Goal: Task Accomplishment & Management: Complete application form

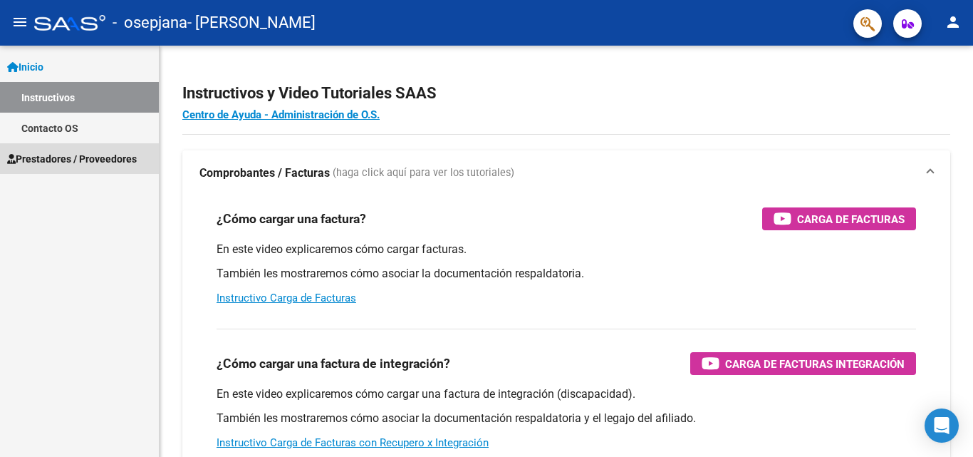
click at [83, 151] on span "Prestadores / Proveedores" at bounding box center [72, 159] width 130 height 16
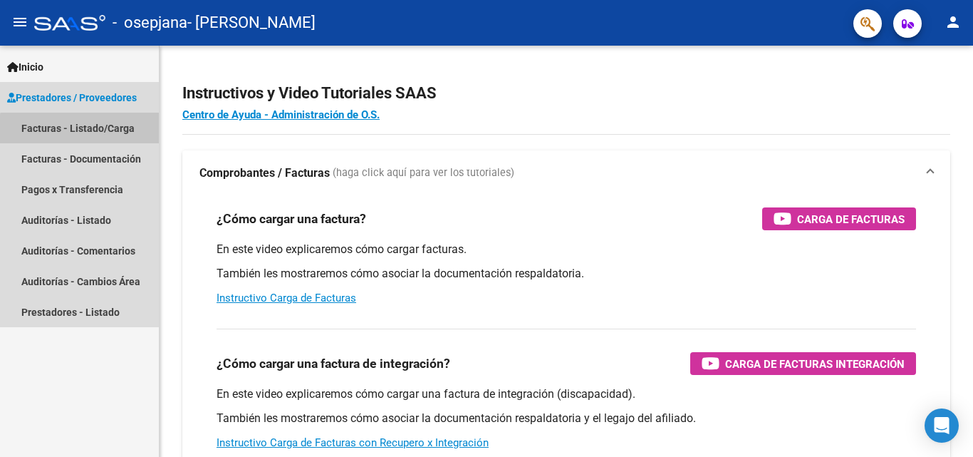
click at [112, 136] on link "Facturas - Listado/Carga" at bounding box center [79, 128] width 159 height 31
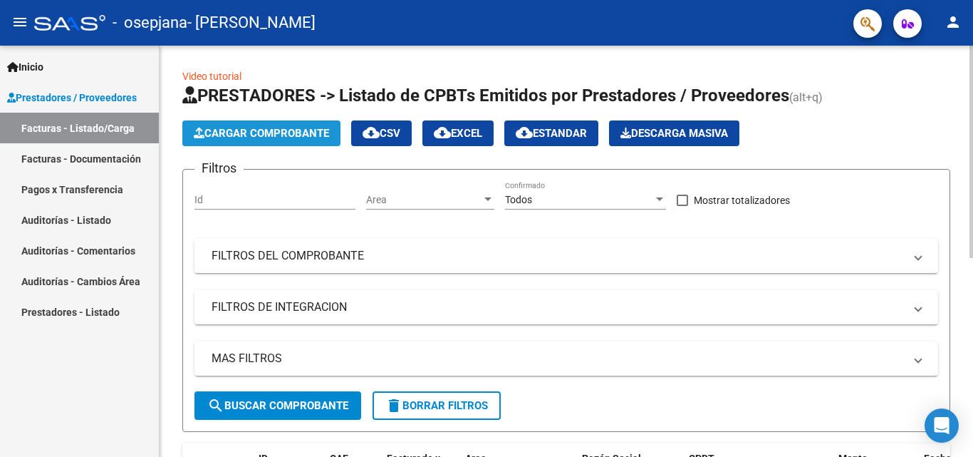
click at [201, 130] on icon "button" at bounding box center [199, 132] width 11 height 11
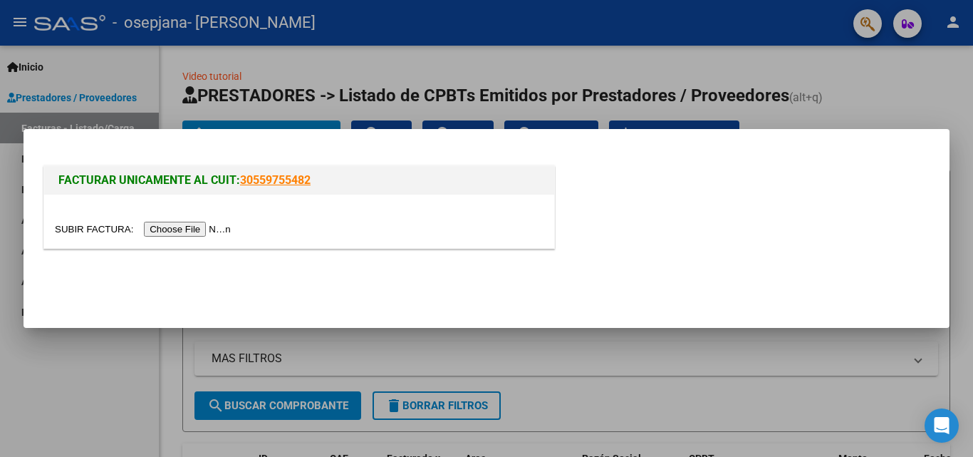
click at [202, 230] on input "file" at bounding box center [145, 228] width 180 height 15
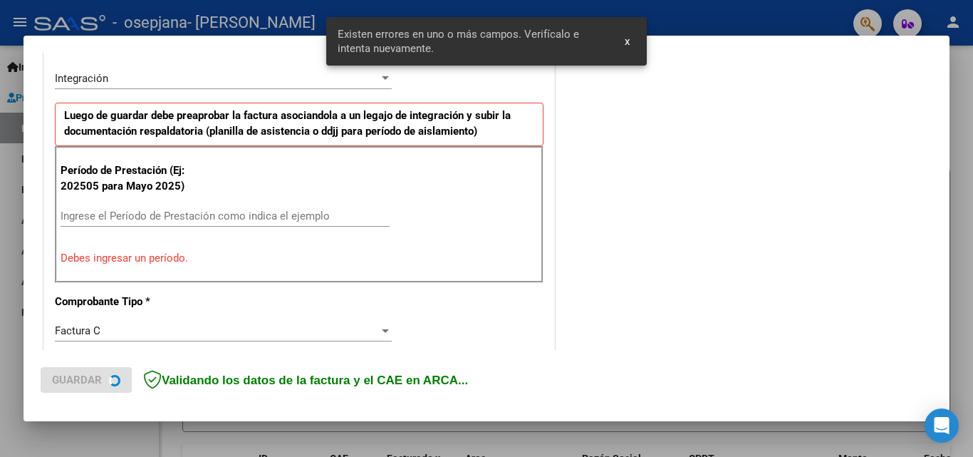
scroll to position [348, 0]
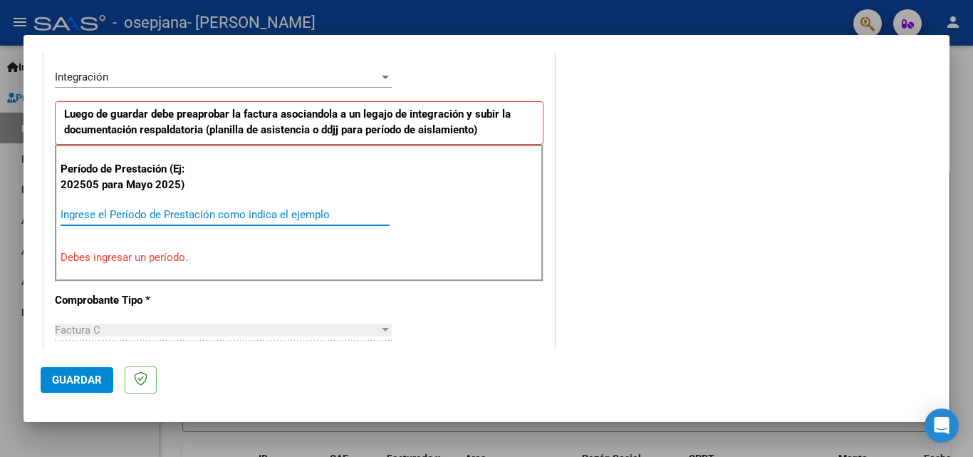
click at [314, 216] on input "Ingrese el Período de Prestación como indica el ejemplo" at bounding box center [225, 214] width 329 height 13
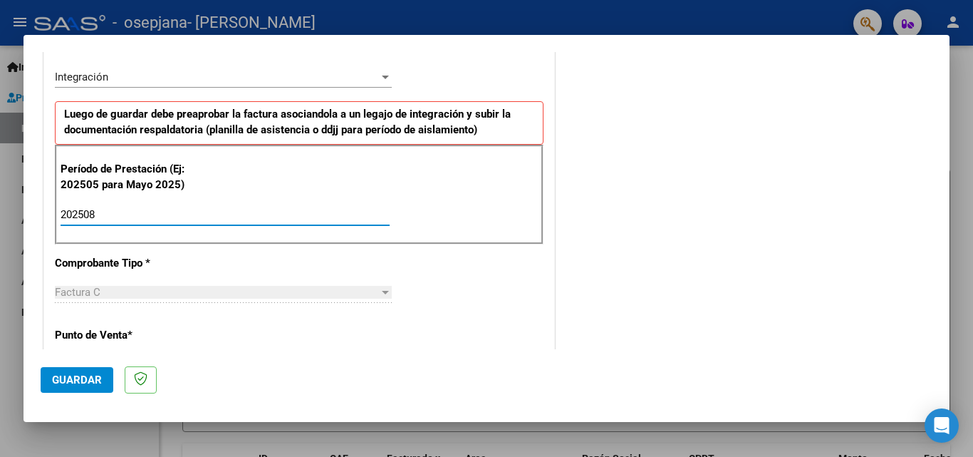
type input "202508"
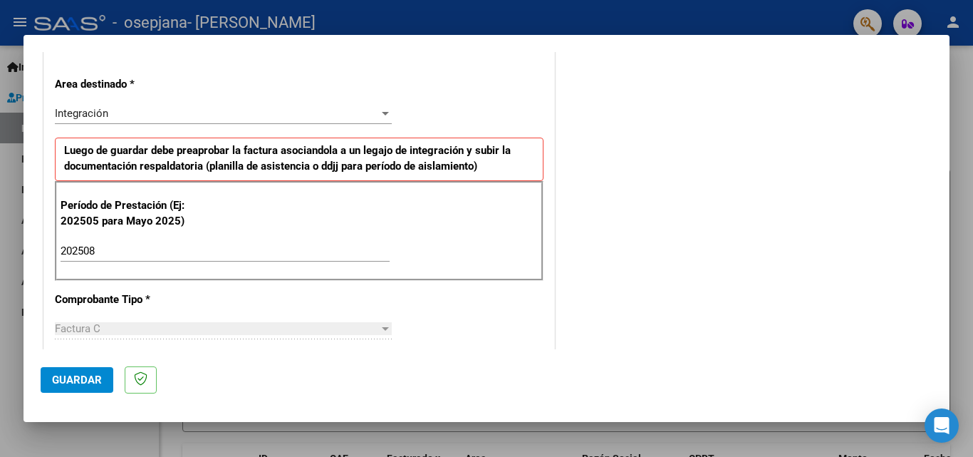
scroll to position [302, 0]
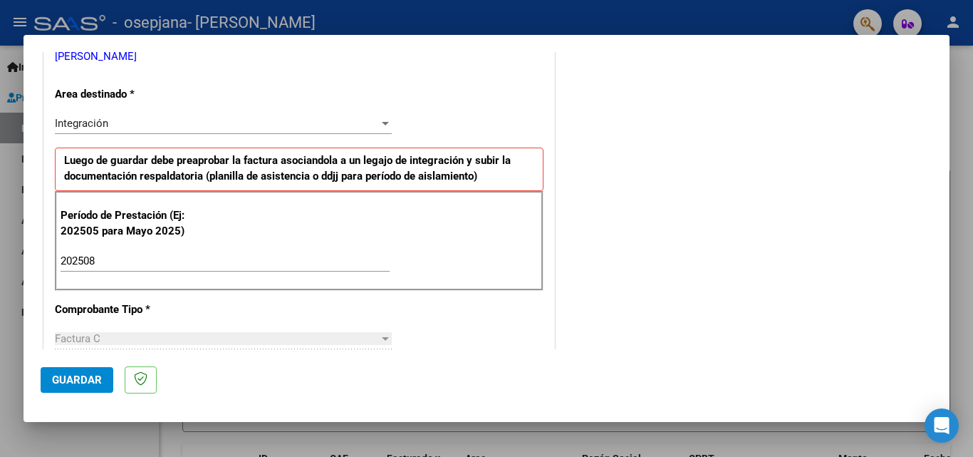
click at [387, 134] on div "Integración Seleccionar Area" at bounding box center [223, 123] width 337 height 21
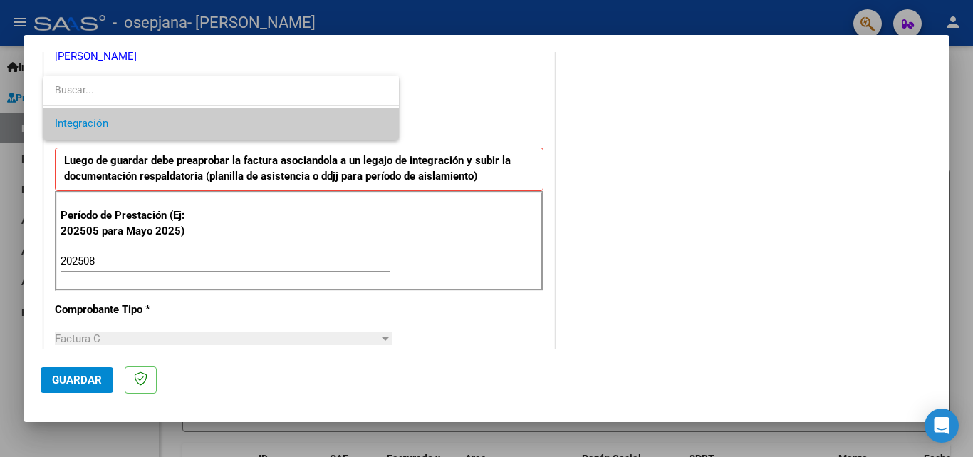
click at [350, 117] on span "Integración" at bounding box center [221, 124] width 333 height 32
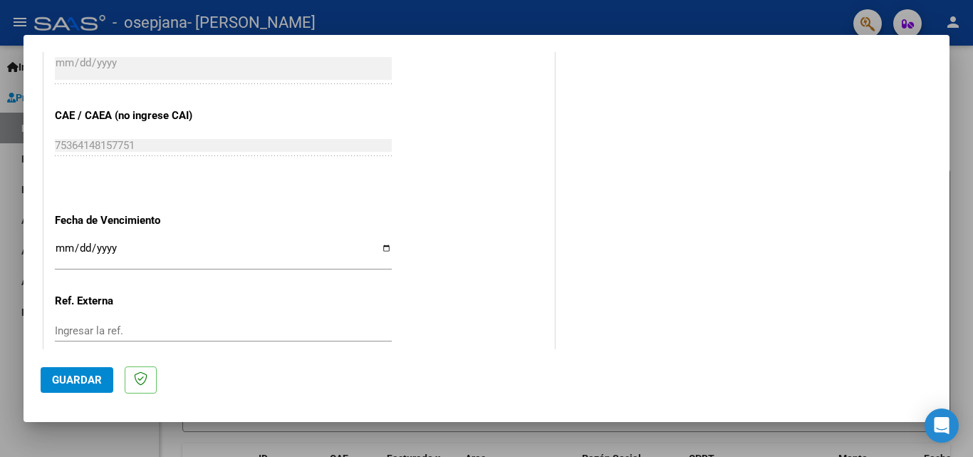
scroll to position [933, 0]
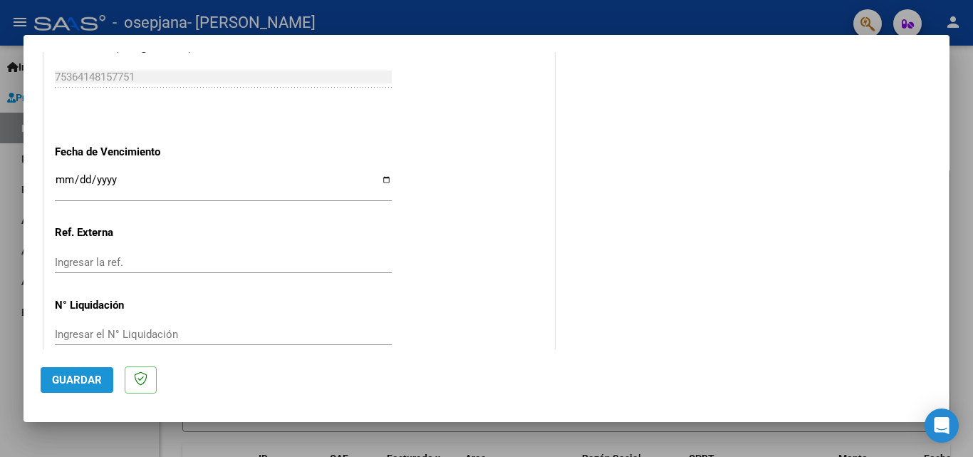
click at [73, 382] on span "Guardar" at bounding box center [77, 379] width 50 height 13
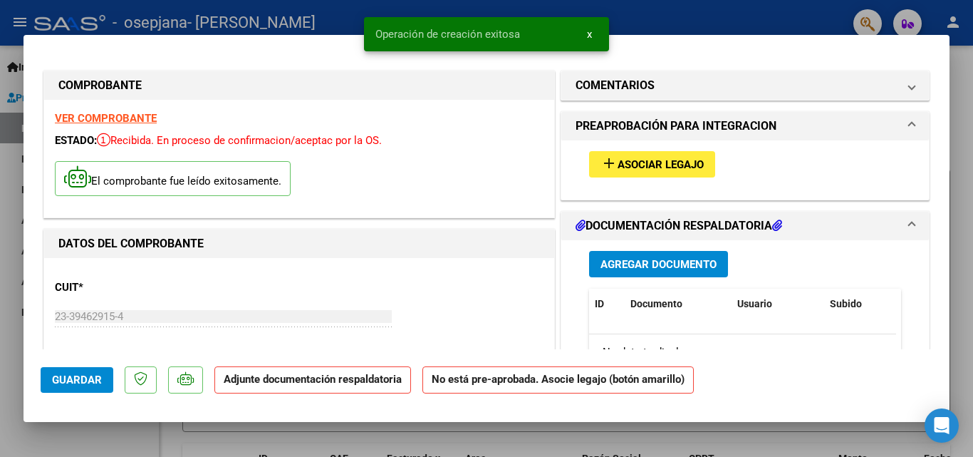
click at [679, 160] on span "Asociar Legajo" at bounding box center [660, 164] width 86 height 13
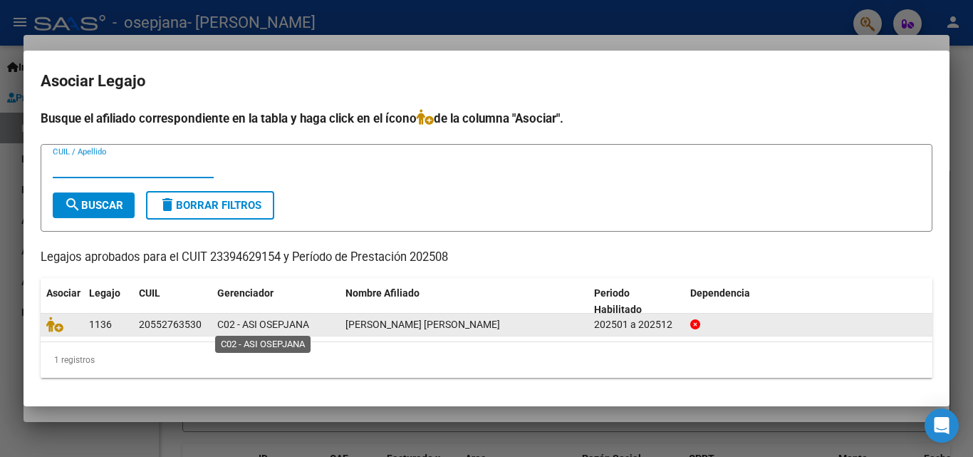
click at [240, 319] on span "C02 - ASI OSEPJANA" at bounding box center [263, 323] width 92 height 11
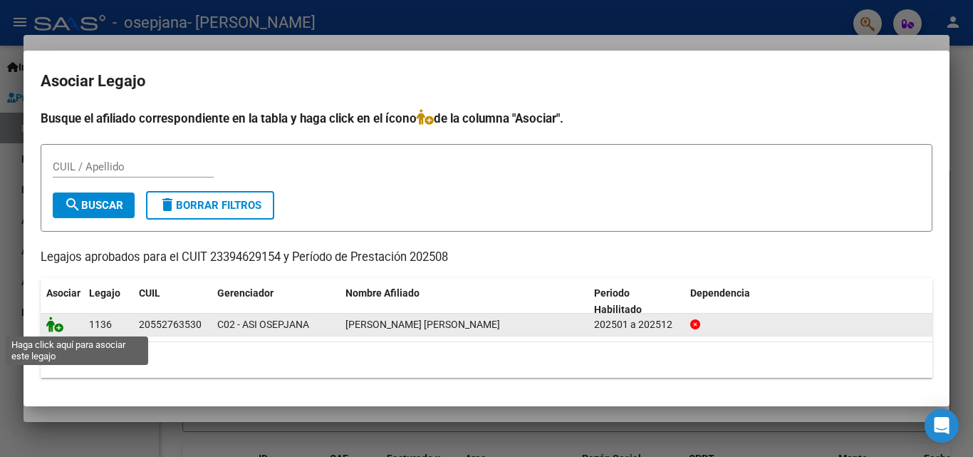
click at [59, 328] on icon at bounding box center [54, 324] width 17 height 16
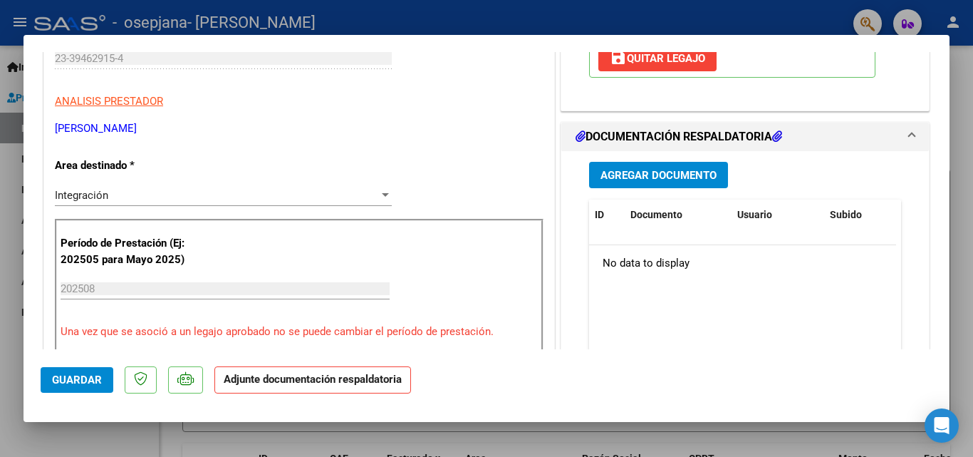
scroll to position [295, 0]
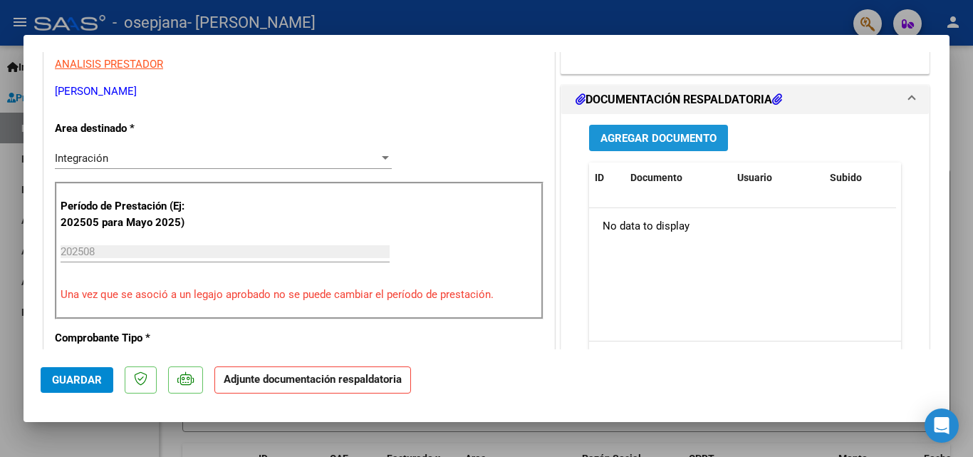
click at [677, 137] on span "Agregar Documento" at bounding box center [658, 138] width 116 height 13
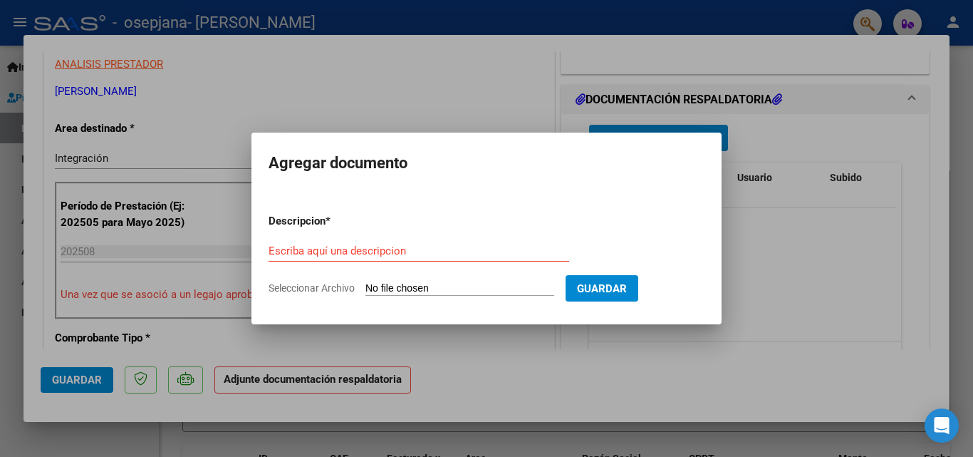
click at [332, 285] on span "Seleccionar Archivo" at bounding box center [312, 287] width 86 height 11
click at [365, 285] on input "Seleccionar Archivo" at bounding box center [459, 289] width 189 height 14
type input "C:\fakepath\planilla [PERSON_NAME].pdf"
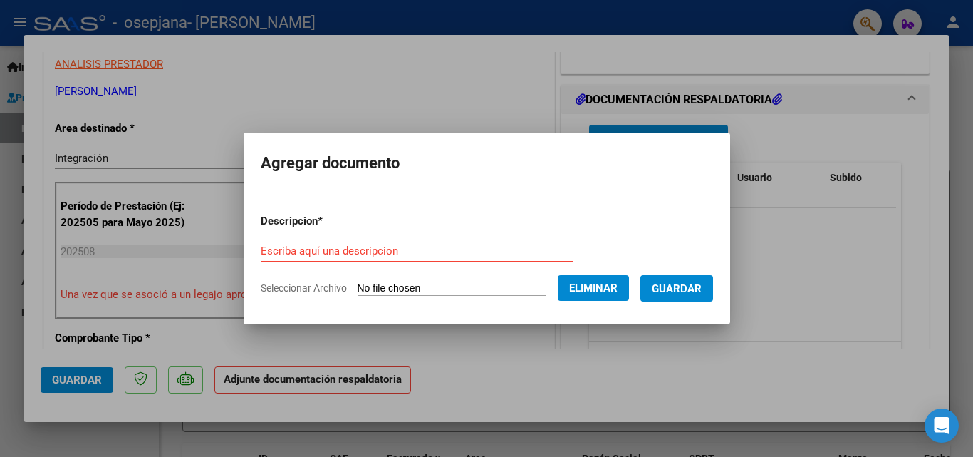
click at [674, 294] on span "Guardar" at bounding box center [677, 288] width 50 height 13
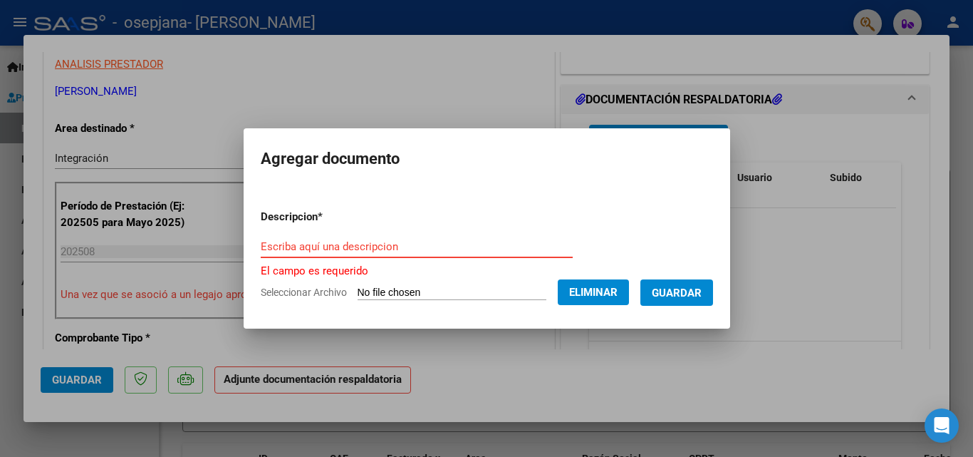
click at [421, 247] on input "Escriba aquí una descripcion" at bounding box center [417, 246] width 312 height 13
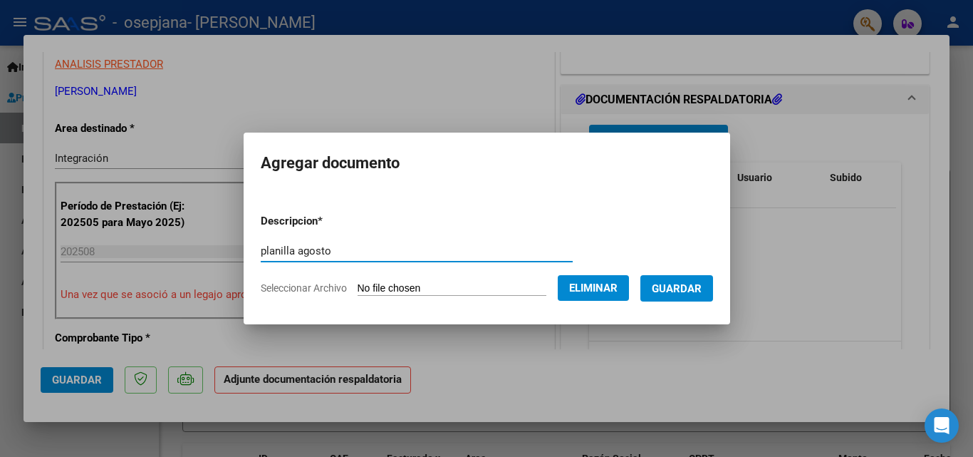
type input "planilla agosto"
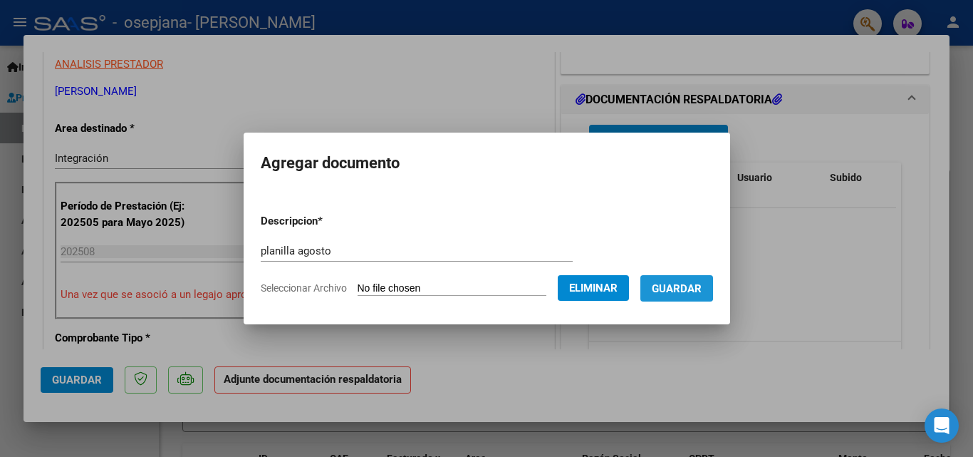
click at [677, 276] on button "Guardar" at bounding box center [676, 288] width 73 height 26
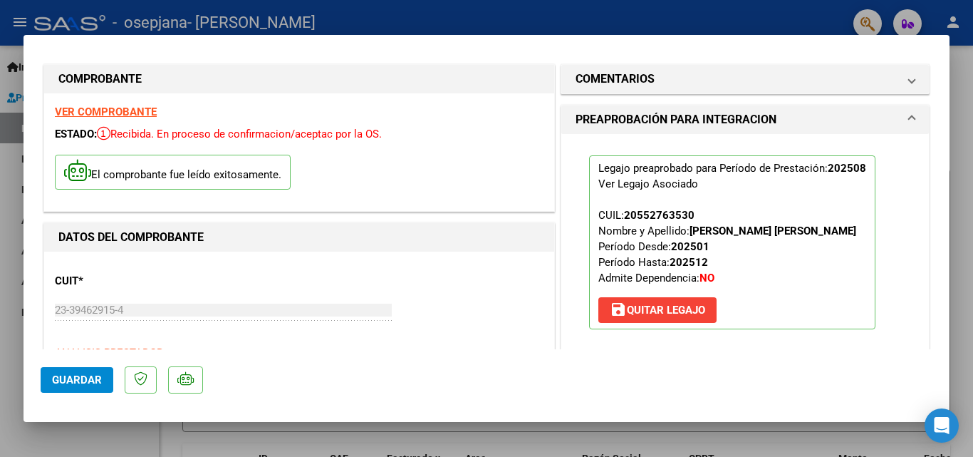
scroll to position [0, 0]
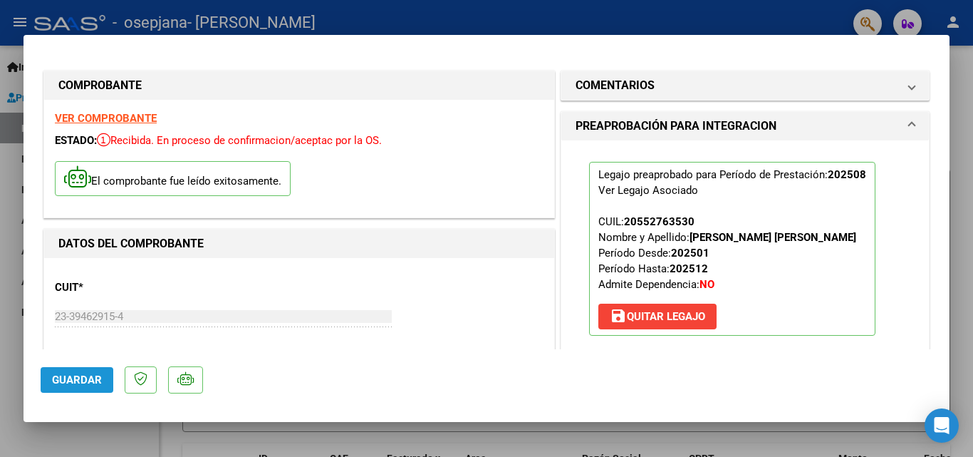
click at [83, 382] on span "Guardar" at bounding box center [77, 379] width 50 height 13
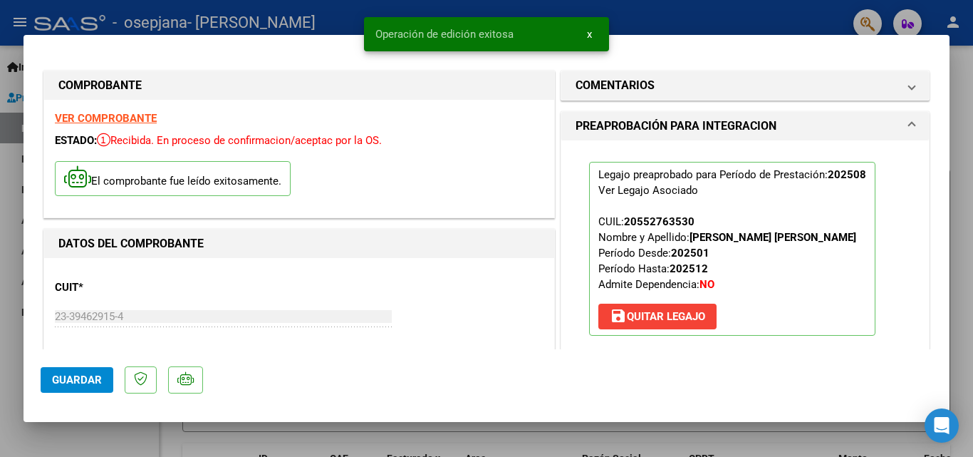
click at [724, 436] on div at bounding box center [486, 228] width 973 height 457
type input "$ 0,00"
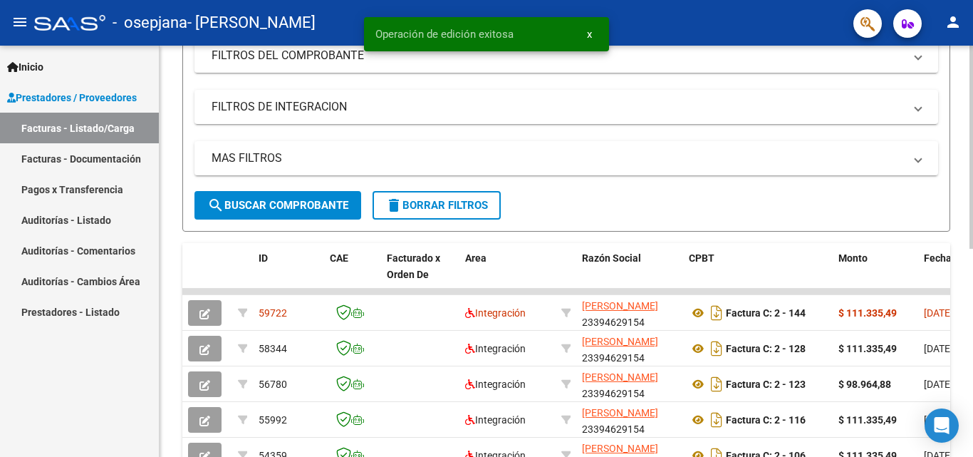
scroll to position [288, 0]
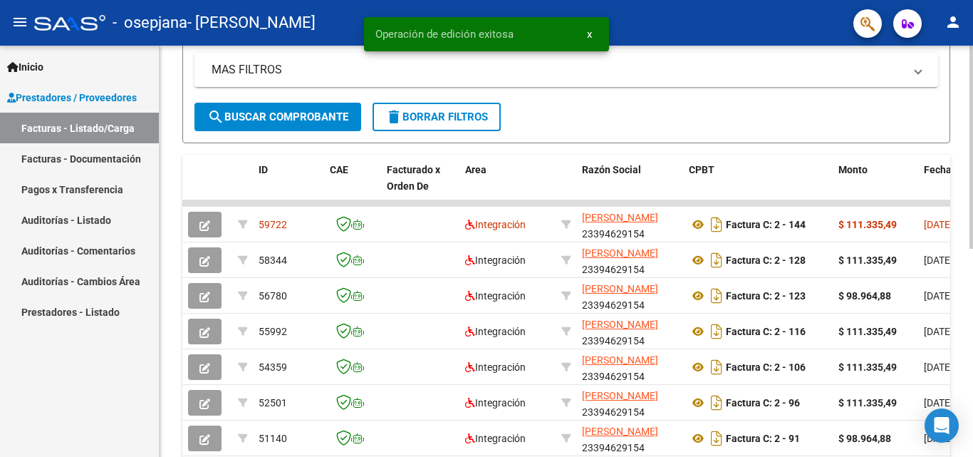
click at [961, 350] on div "Video tutorial PRESTADORES -> Listado de CPBTs Emitidos por Prestadores / Prove…" at bounding box center [568, 167] width 817 height 820
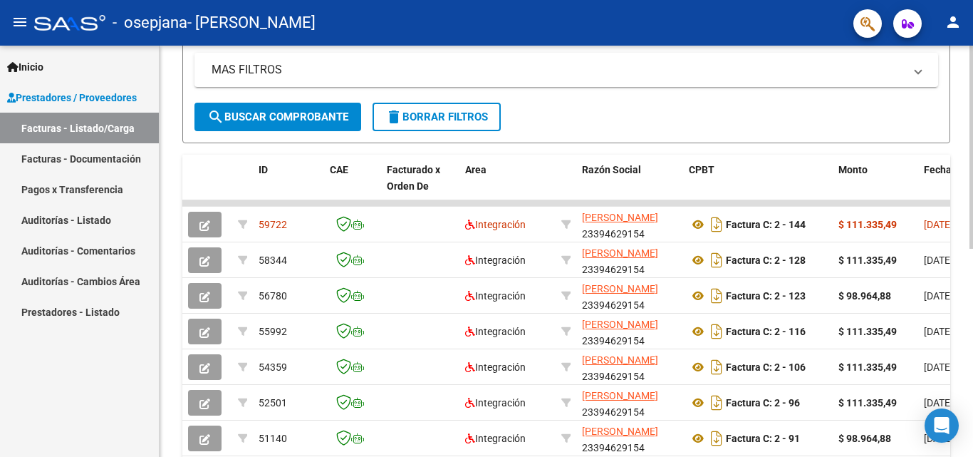
drag, startPoint x: 905, startPoint y: 201, endPoint x: 958, endPoint y: 220, distance: 56.1
click at [952, 210] on div "Video tutorial PRESTADORES -> Listado de CPBTs Emitidos por Prestadores / Prove…" at bounding box center [566, 167] width 813 height 820
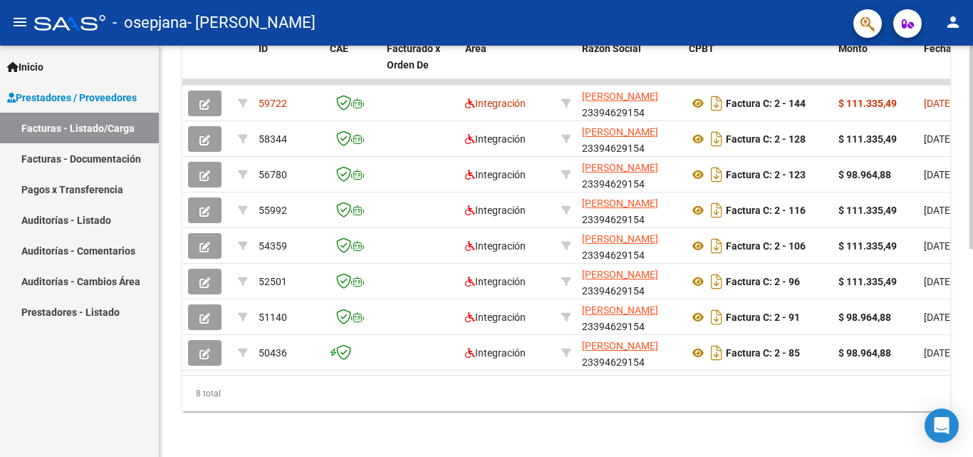
click at [971, 389] on div at bounding box center [971, 355] width 4 height 203
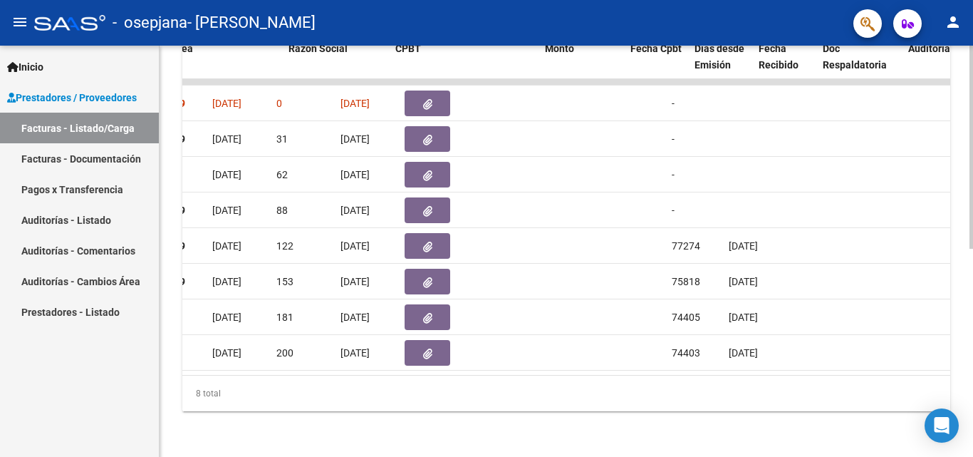
scroll to position [0, 0]
